Goal: Register for event/course

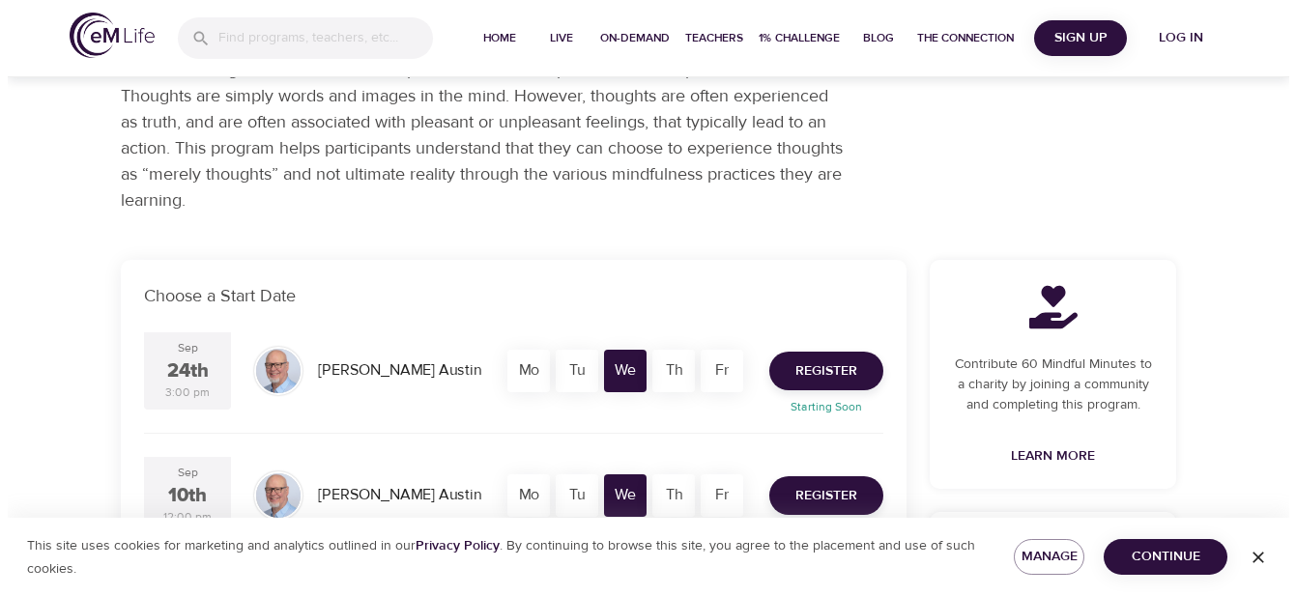
scroll to position [290, 0]
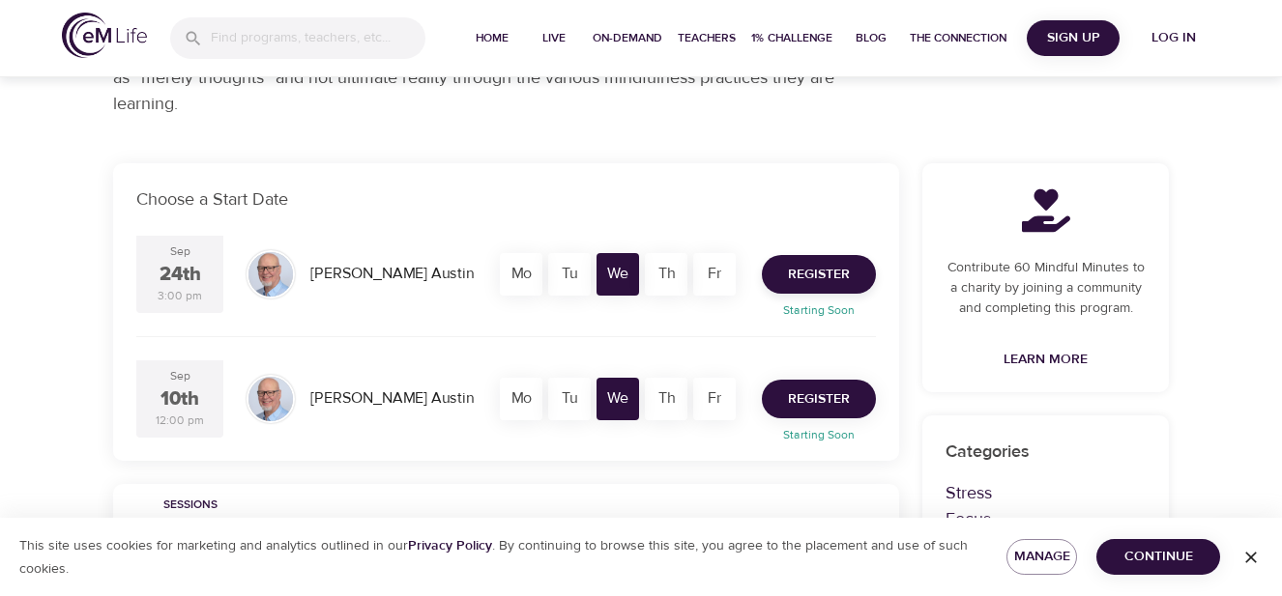
click at [825, 400] on span "Register" at bounding box center [819, 400] width 62 height 24
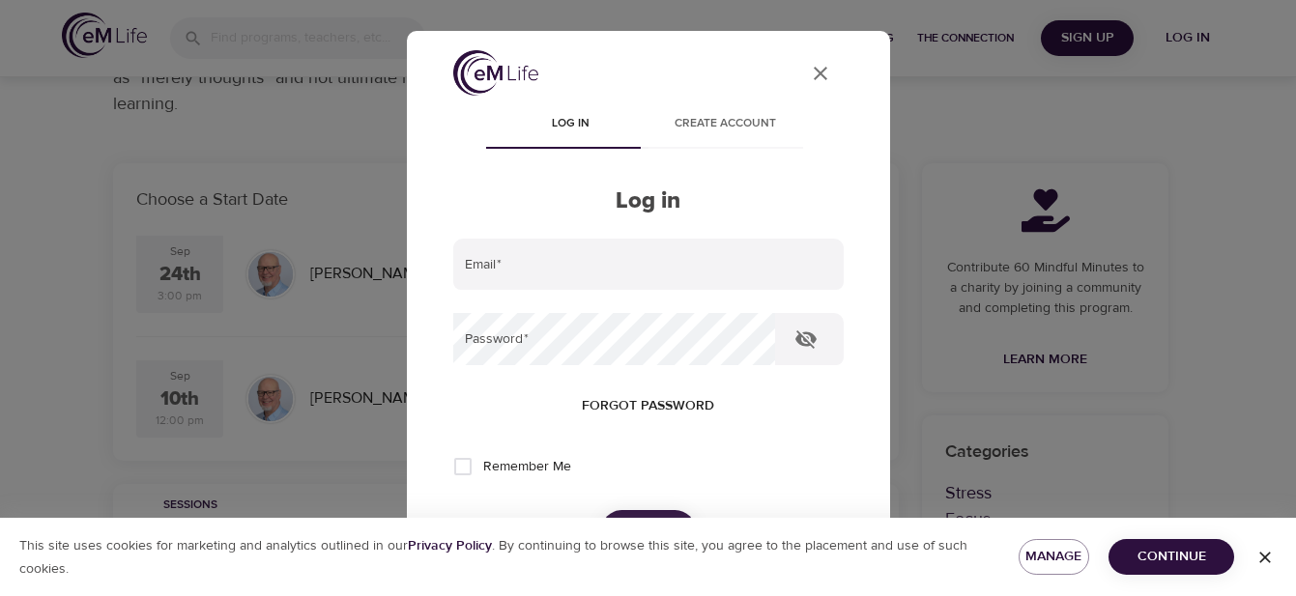
type input "[PERSON_NAME][EMAIL_ADDRESS][DOMAIN_NAME]"
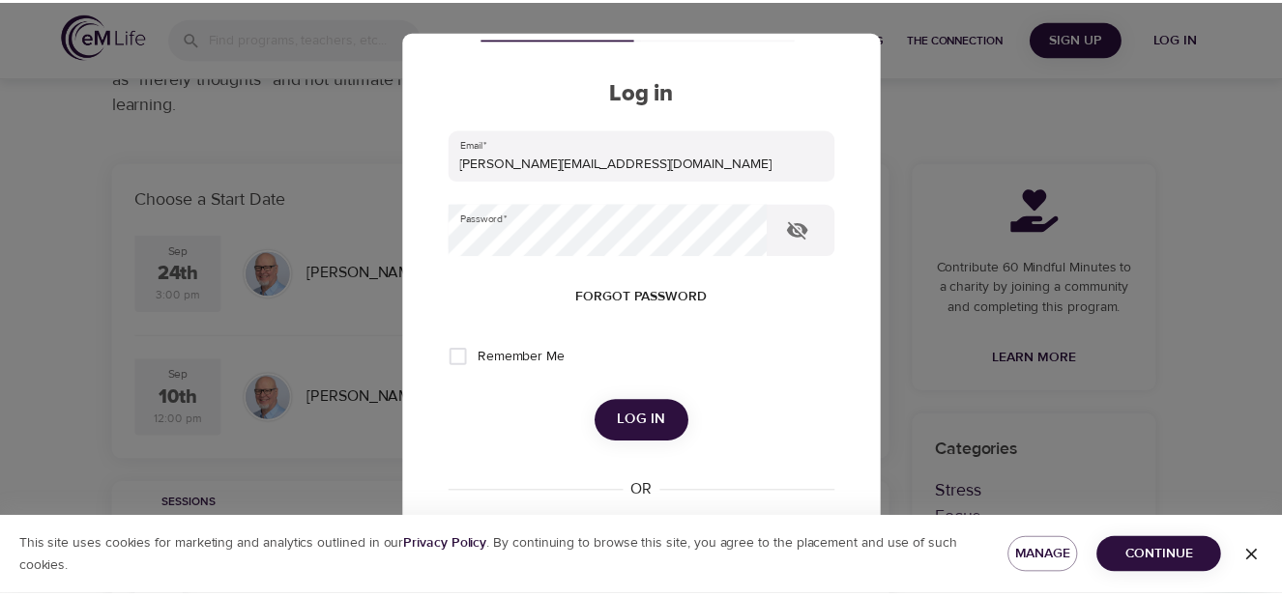
scroll to position [193, 0]
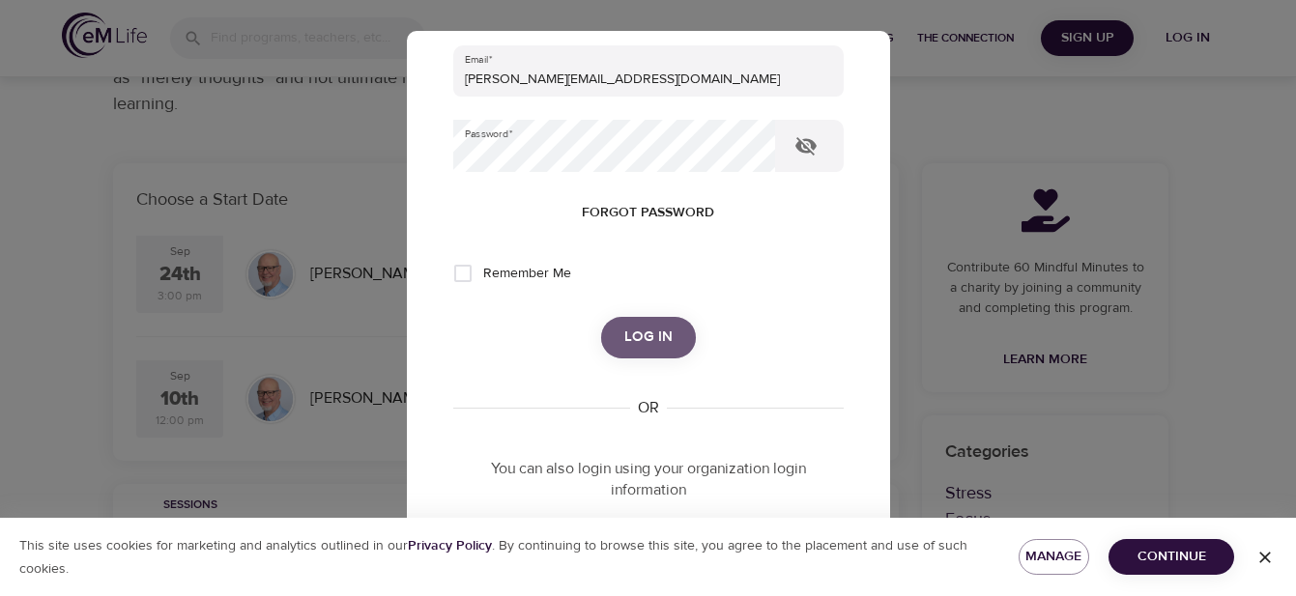
click at [641, 338] on span "Log in" at bounding box center [648, 337] width 48 height 25
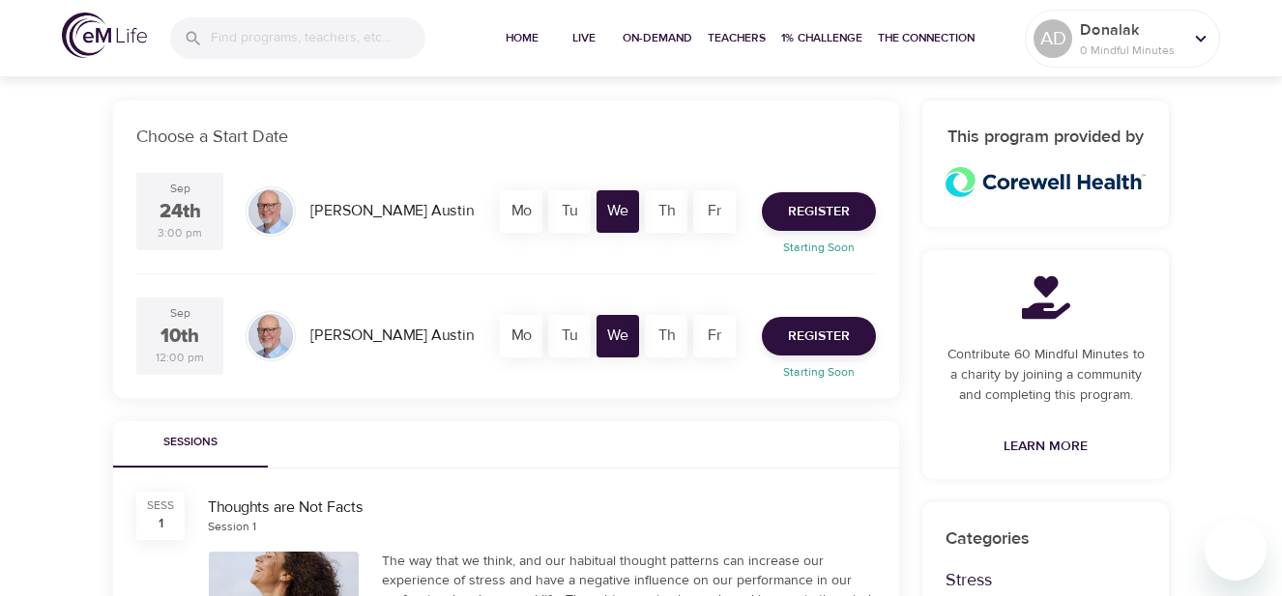
scroll to position [387, 0]
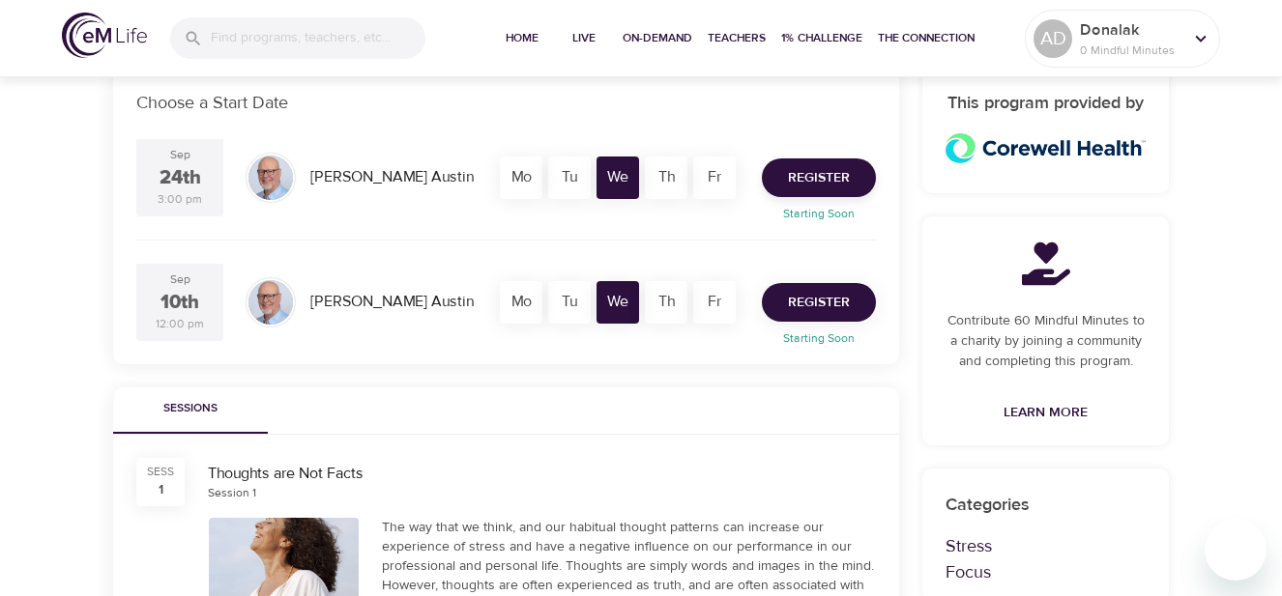
click at [802, 297] on span "Register" at bounding box center [819, 303] width 62 height 24
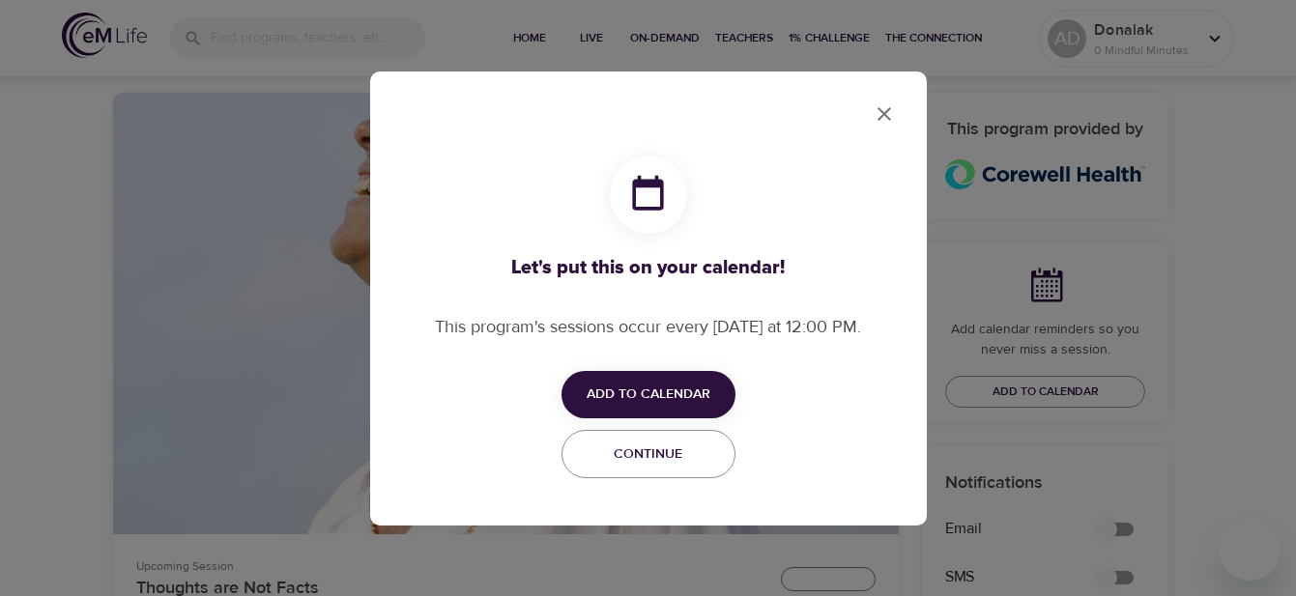
checkbox input "true"
click at [690, 397] on span "Add to Calendar" at bounding box center [649, 395] width 124 height 24
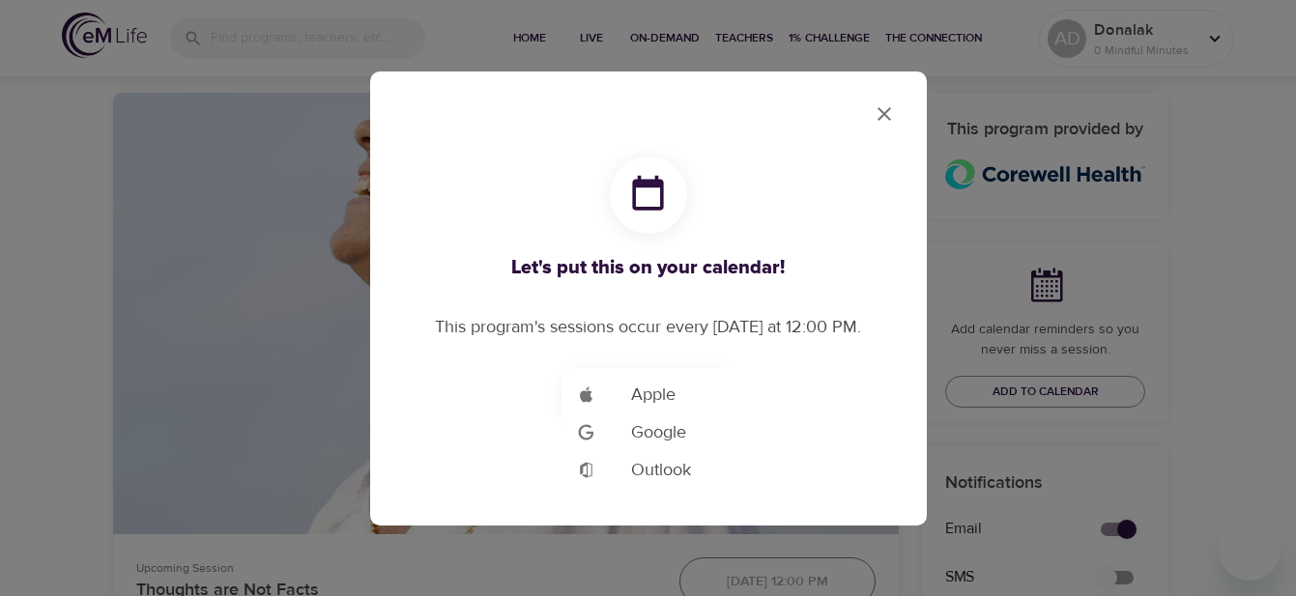
click at [694, 480] on li "Add to Google Calendar Outlook" at bounding box center [678, 470] width 232 height 38
click at [887, 116] on div at bounding box center [648, 298] width 1296 height 596
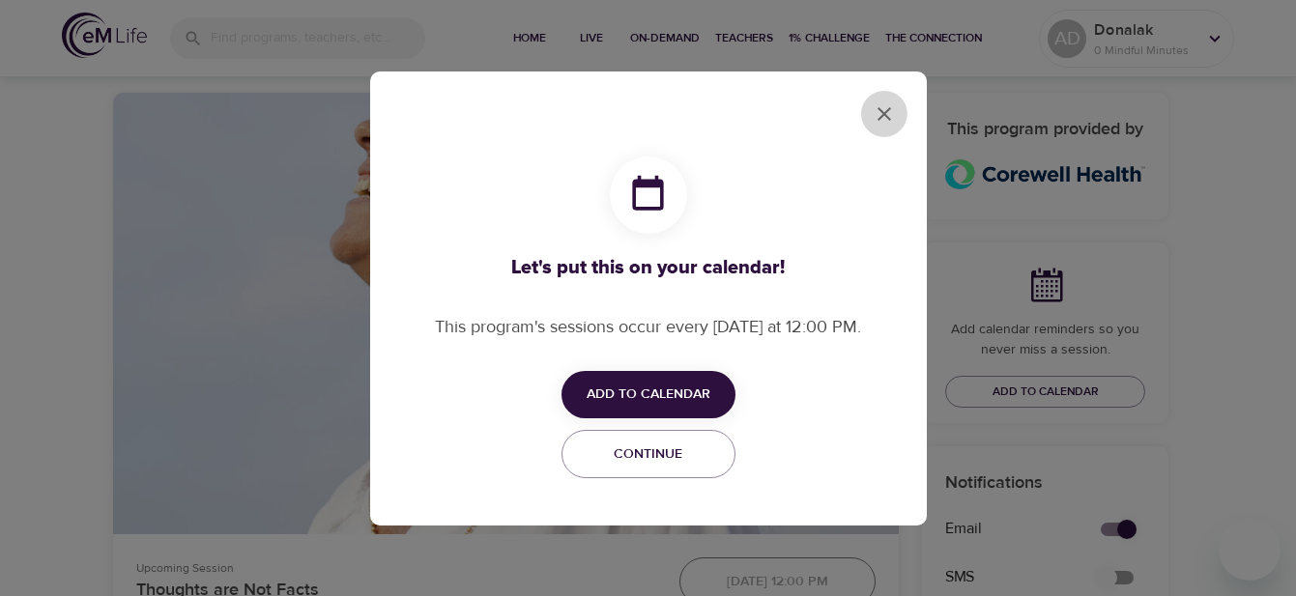
click at [889, 108] on icon "close" at bounding box center [885, 114] width 14 height 14
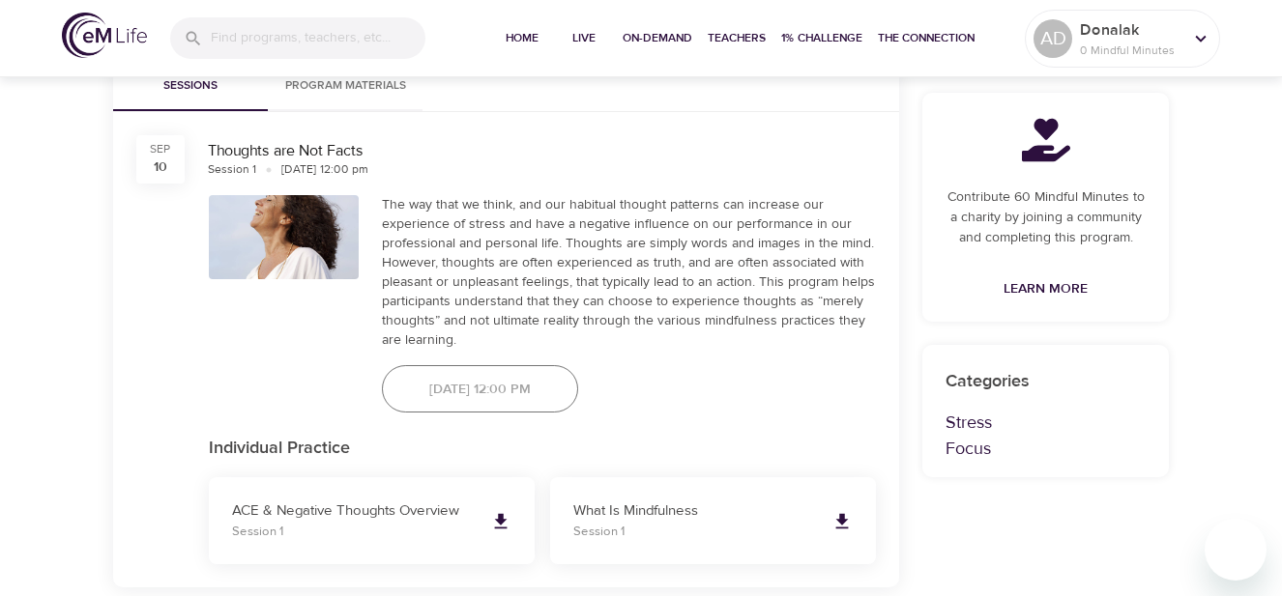
scroll to position [1063, 0]
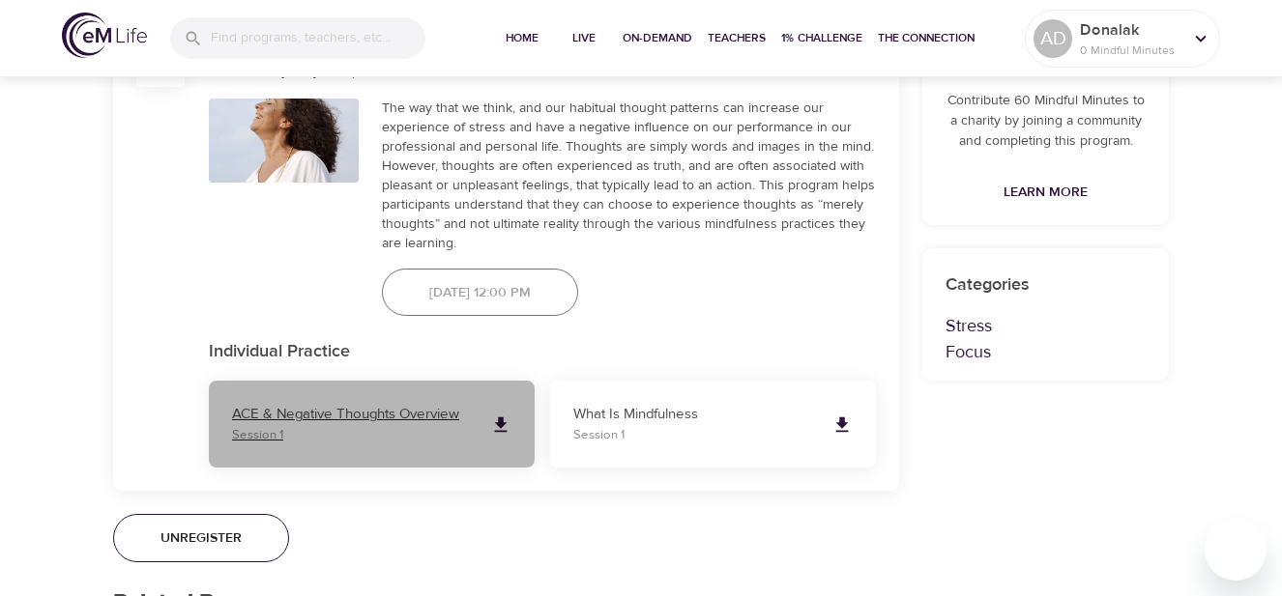
click at [294, 414] on p "ACE & Negative Thoughts Overview" at bounding box center [353, 415] width 243 height 22
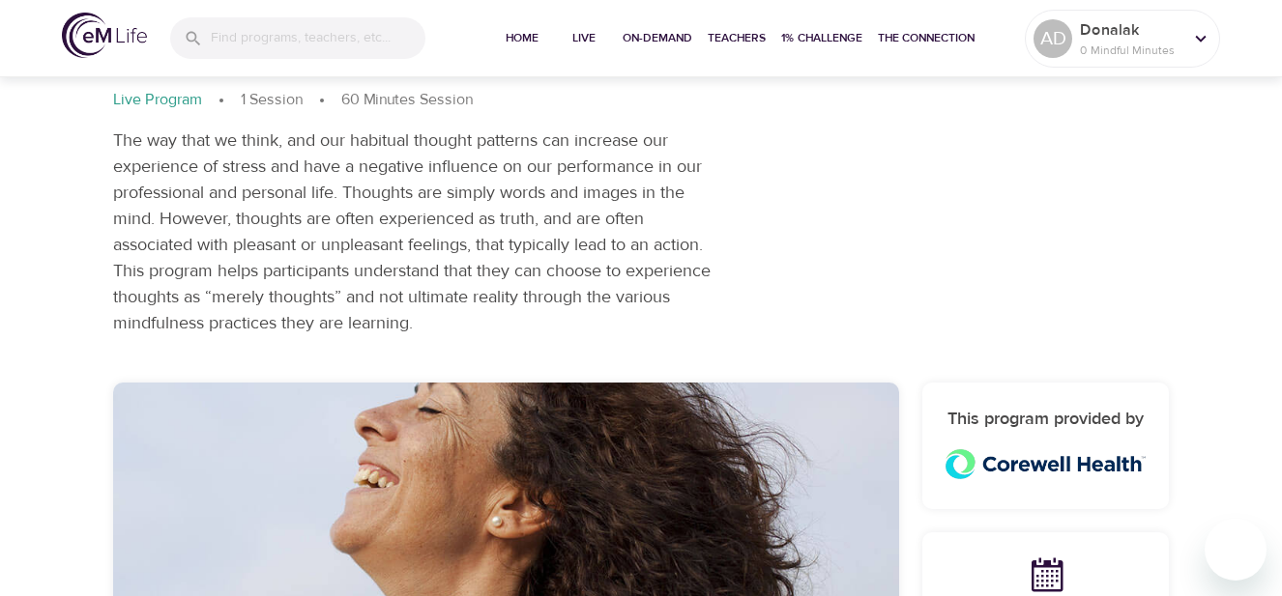
scroll to position [0, 0]
